Goal: Register for event/course

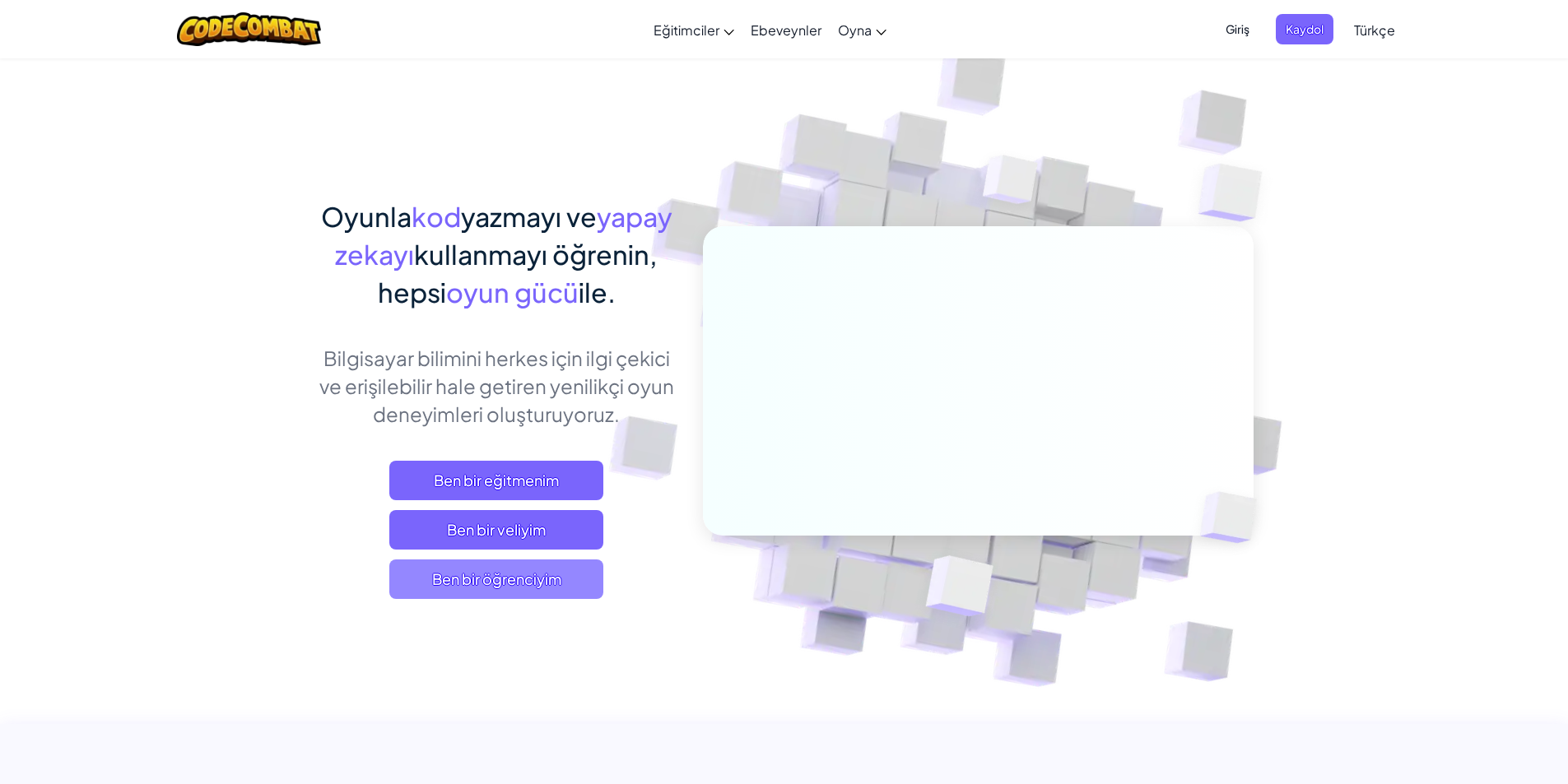
click at [522, 587] on span "Ben bir öğrenciyim" at bounding box center [496, 579] width 214 height 40
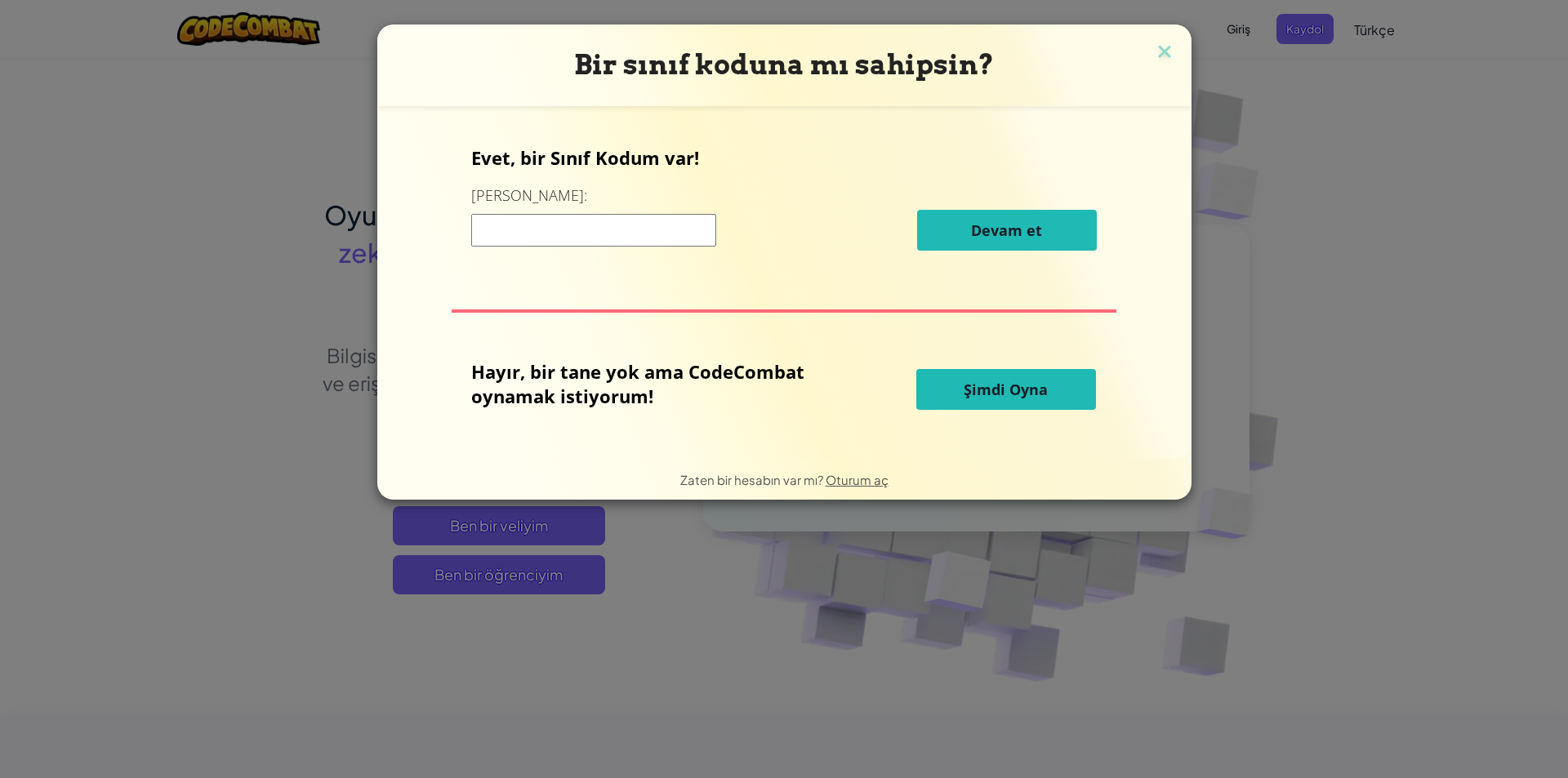
click at [638, 229] on input at bounding box center [594, 230] width 245 height 33
click at [1046, 402] on button "Şimdi Oyna" at bounding box center [1006, 390] width 179 height 41
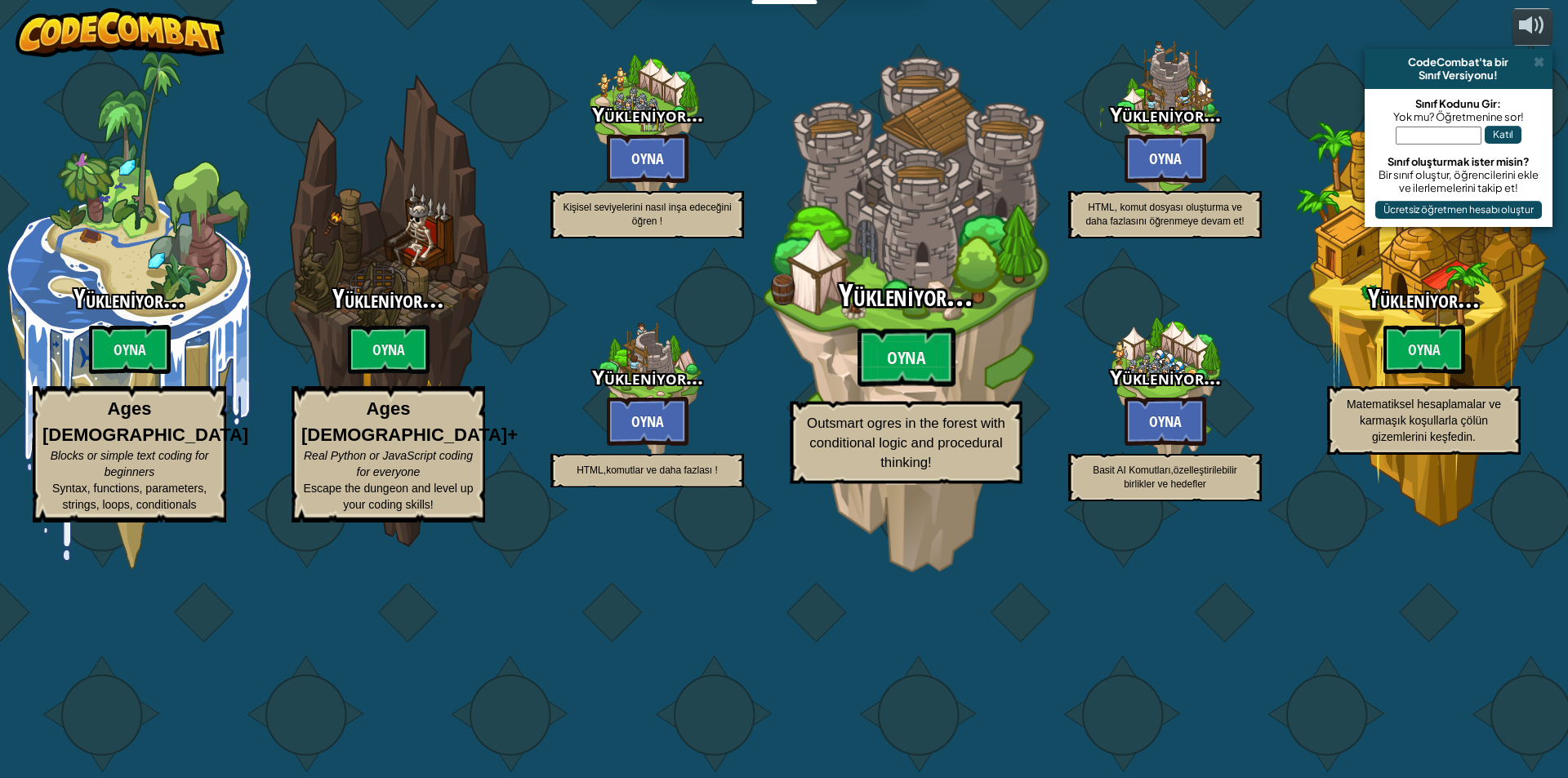
select select "tr"
